Goal: Task Accomplishment & Management: Complete application form

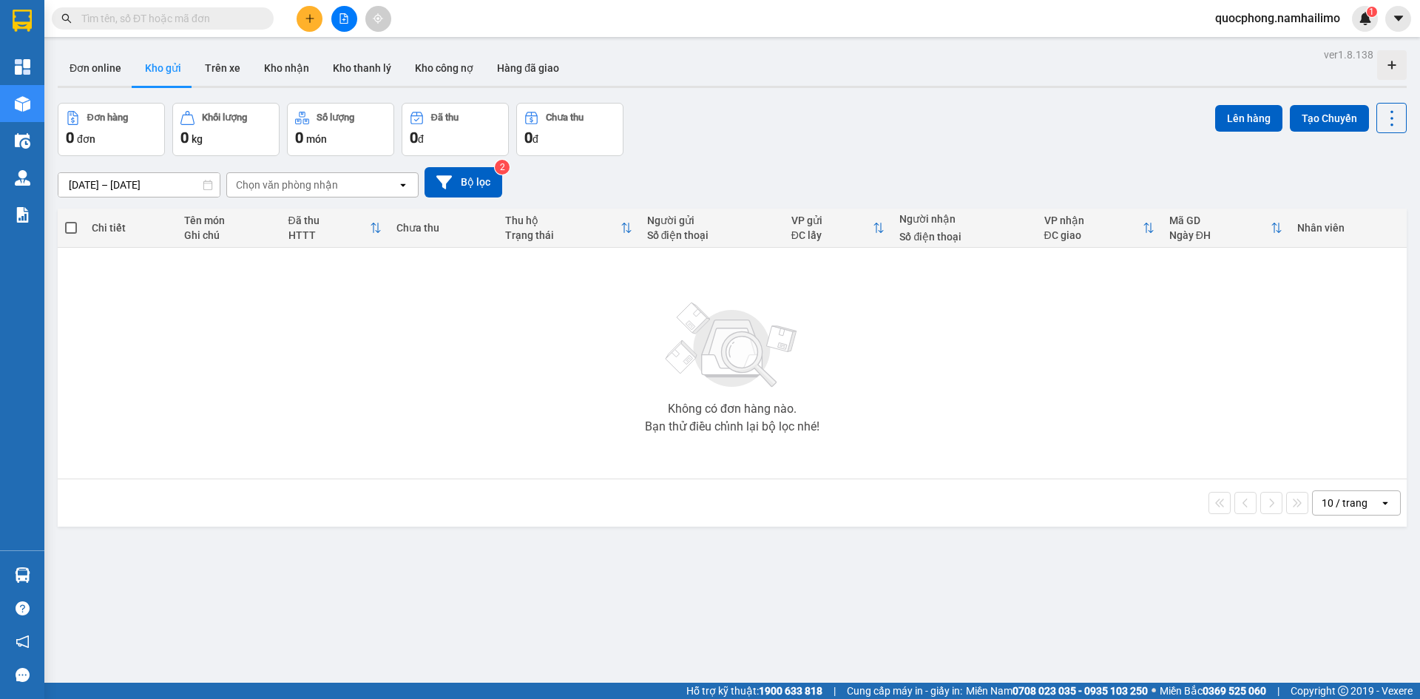
click at [155, 32] on div "Kết quả tìm kiếm ( 0 ) Bộ lọc No Data quocphong.namhailimo 1" at bounding box center [710, 18] width 1420 height 37
click at [147, 21] on input "text" at bounding box center [168, 18] width 175 height 16
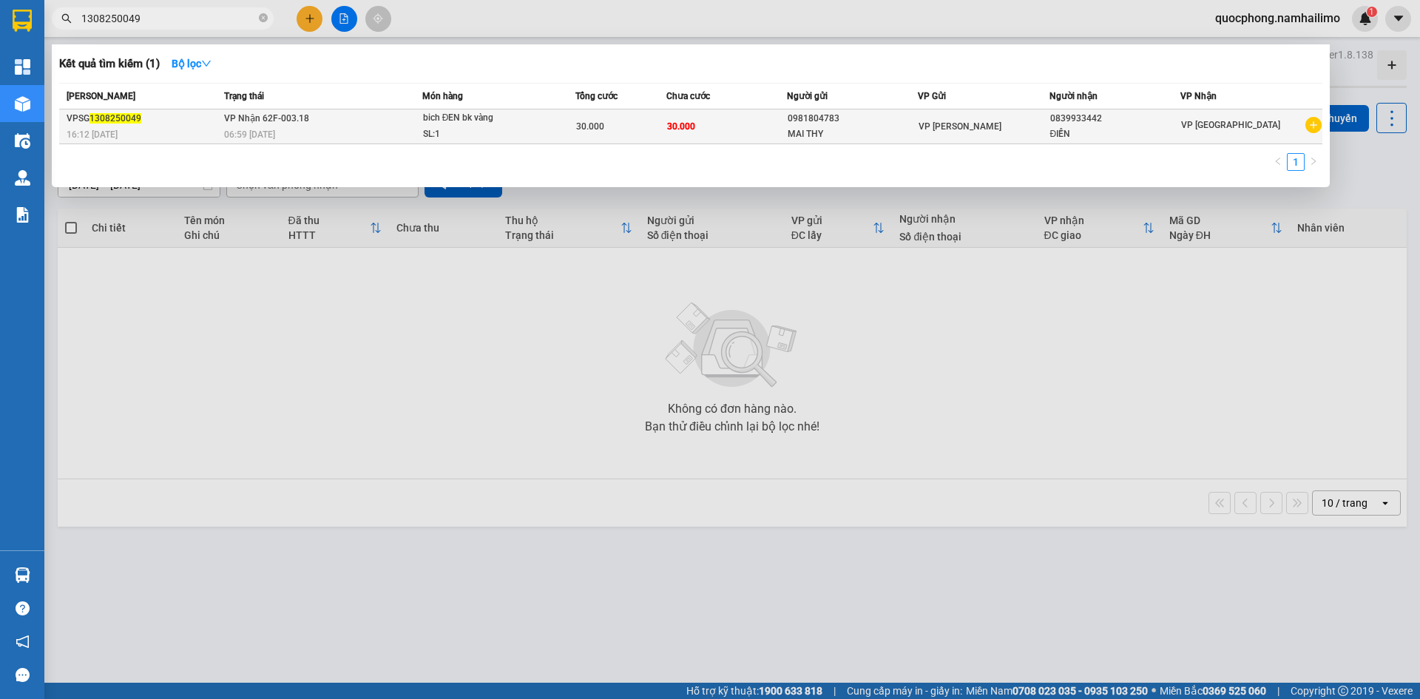
type input "1308250049"
click at [737, 119] on td "30.000" at bounding box center [726, 126] width 121 height 35
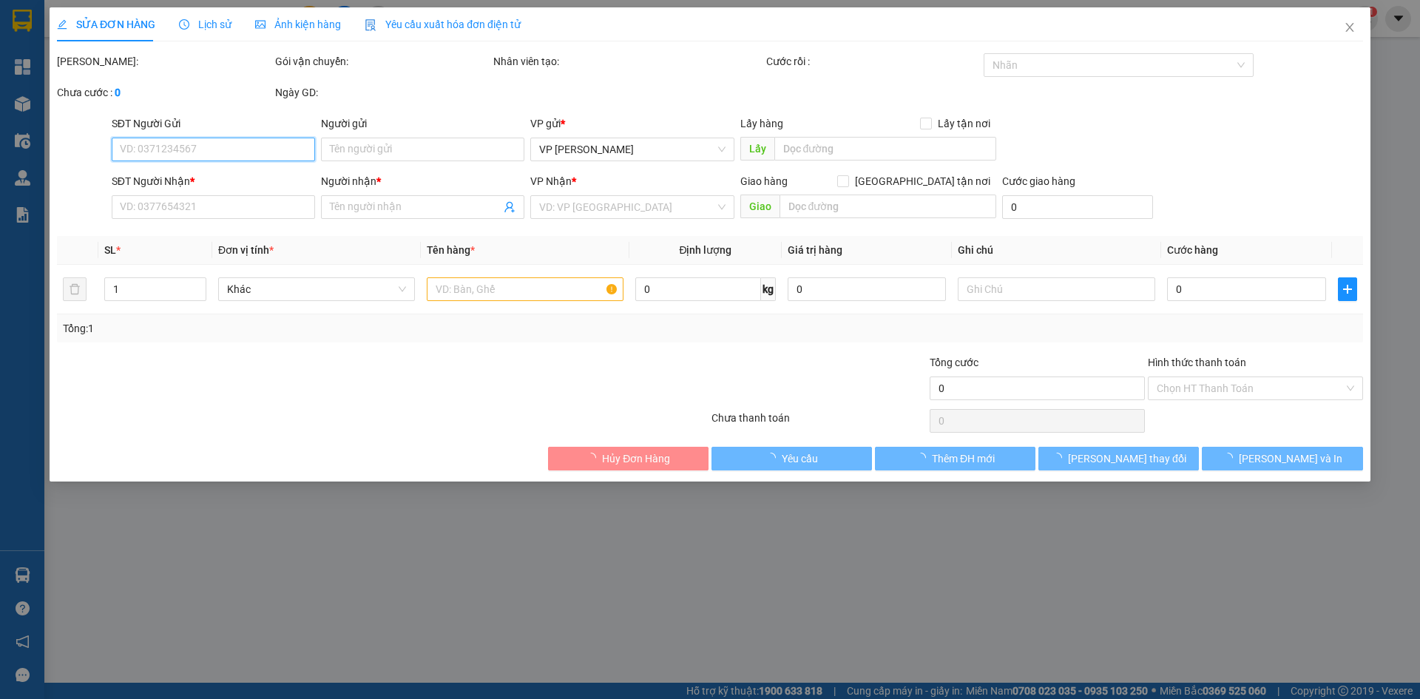
type input "0981804783"
type input "MAI THY"
type input "0839933442"
type input "ĐIỀN"
type input "30.000"
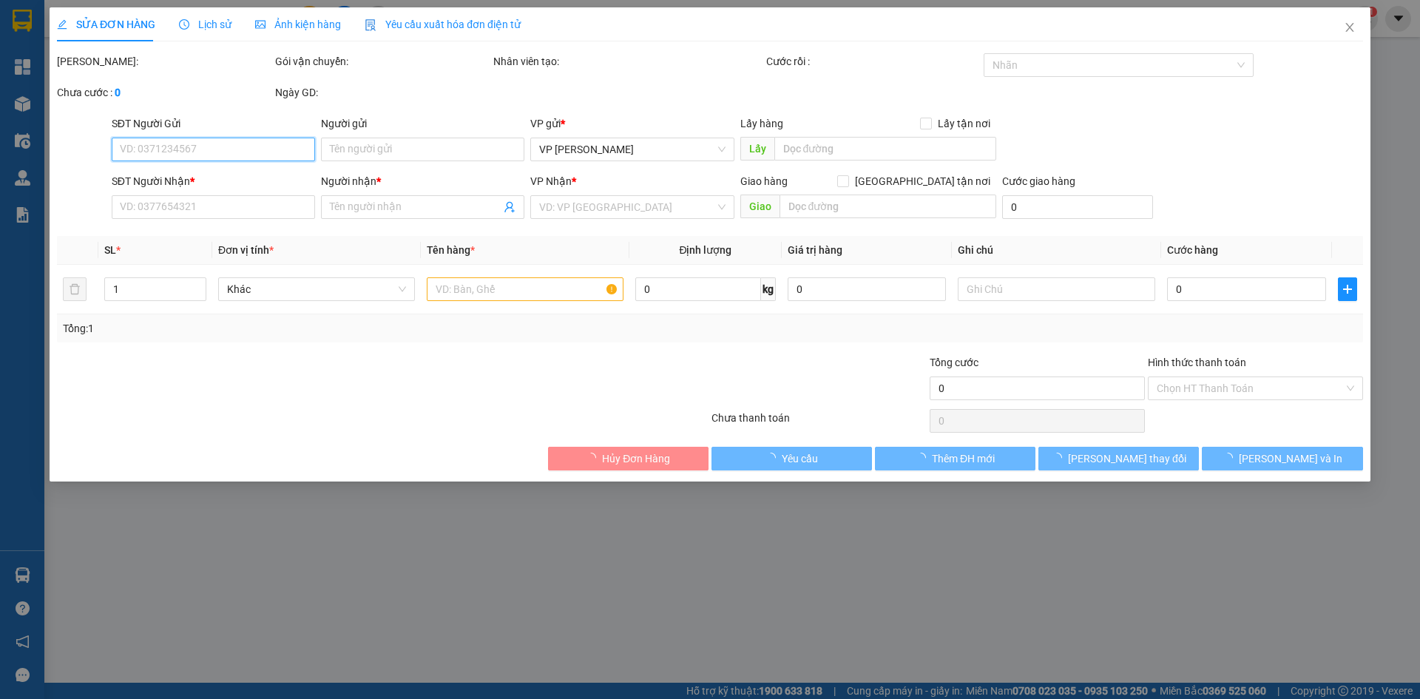
type input "30.000"
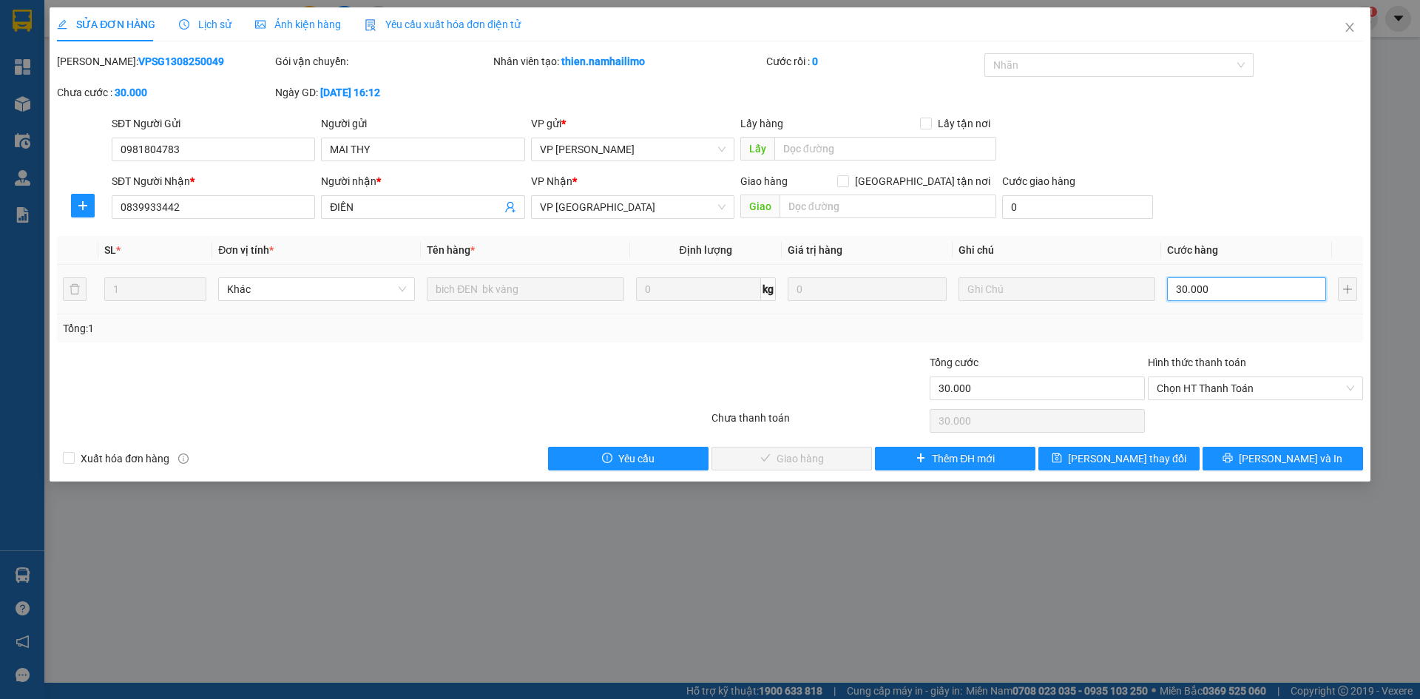
click at [1232, 285] on input "30.000" at bounding box center [1246, 289] width 159 height 24
type input "2"
type input "20"
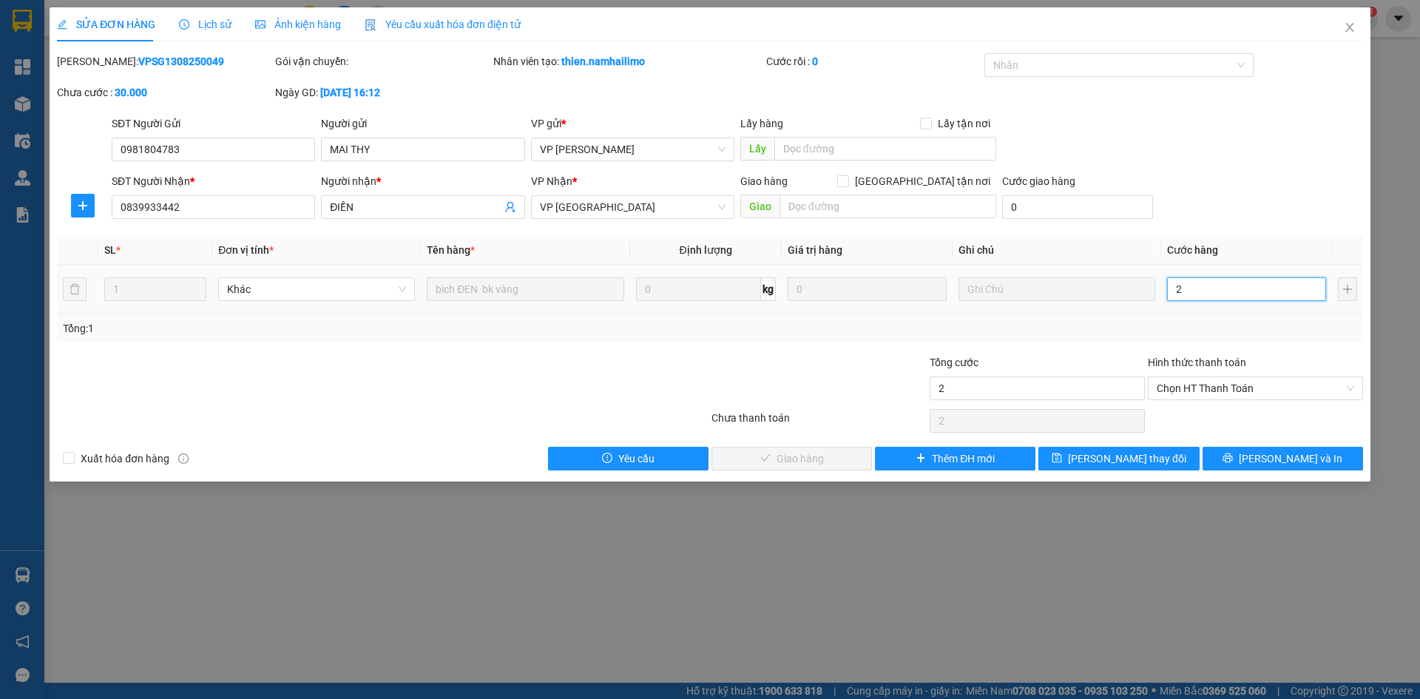
type input "20"
type input "200"
type input "2.000"
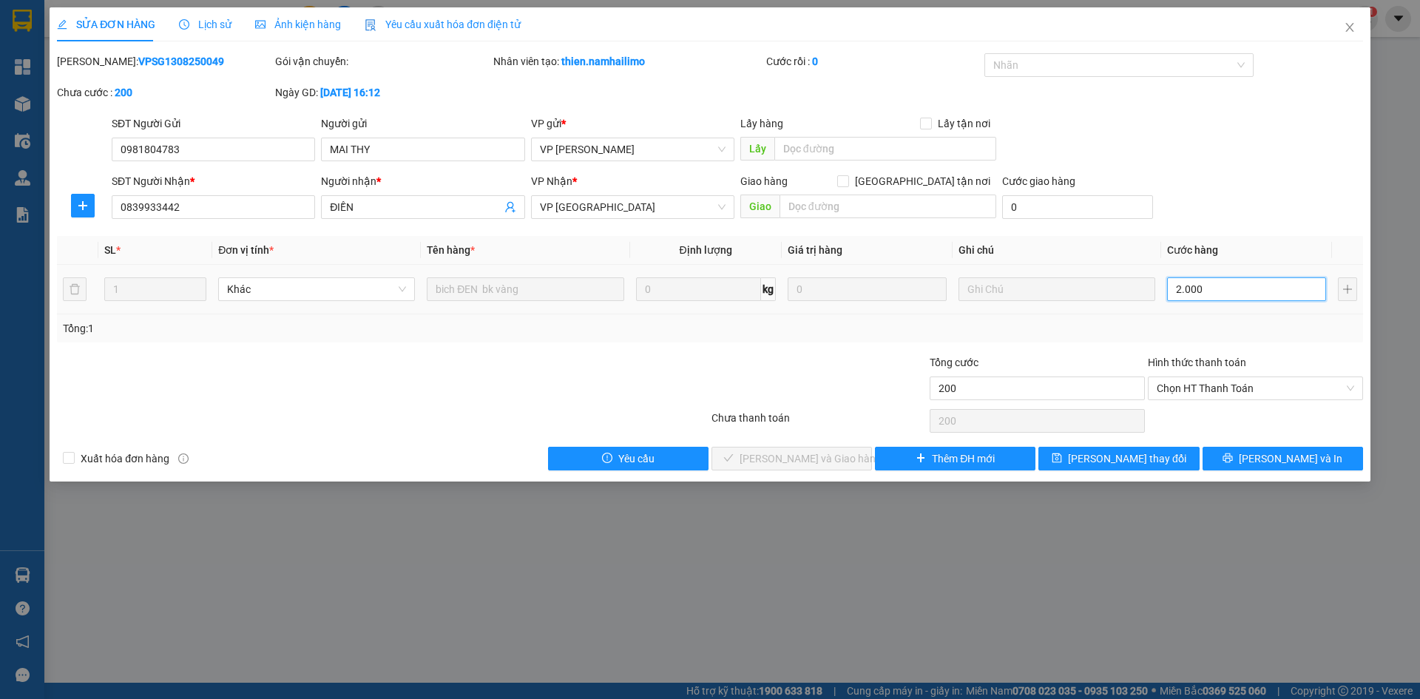
type input "2.000"
type input "20.000"
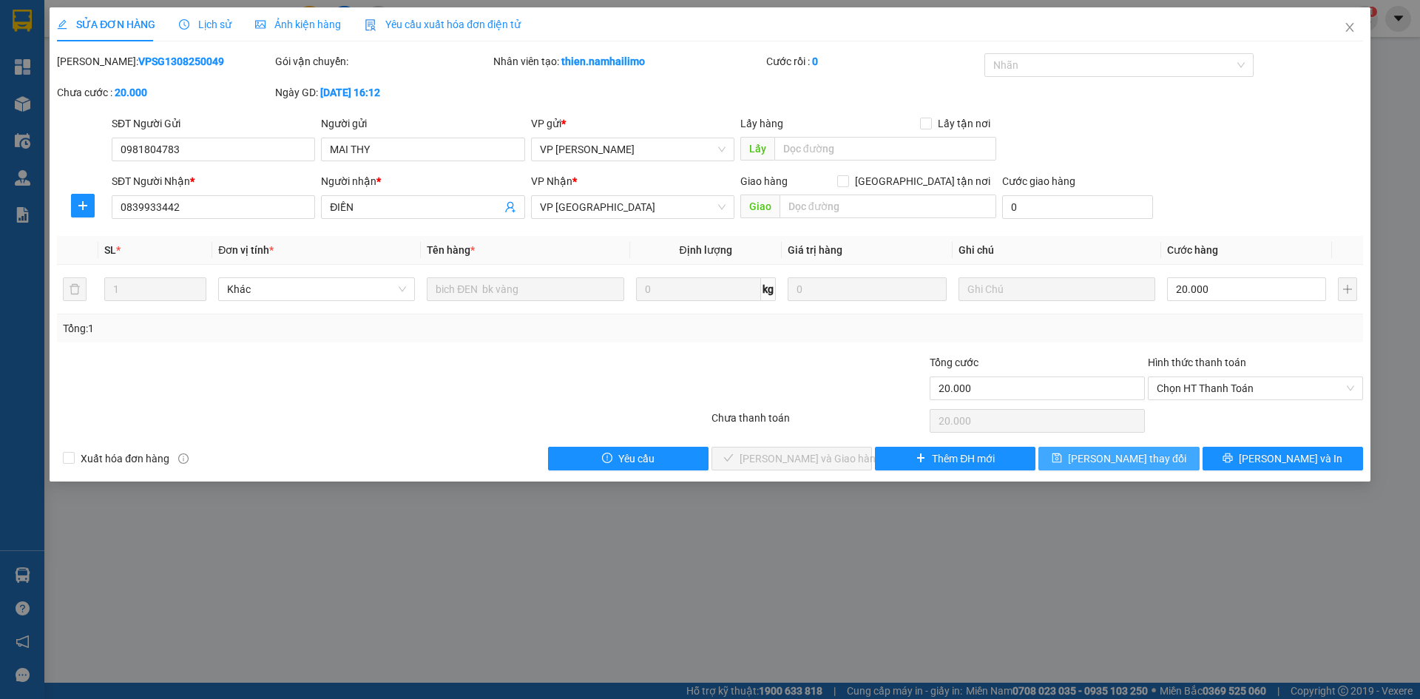
click at [1125, 464] on span "[PERSON_NAME] thay đổi" at bounding box center [1127, 458] width 118 height 16
